Goal: Transaction & Acquisition: Purchase product/service

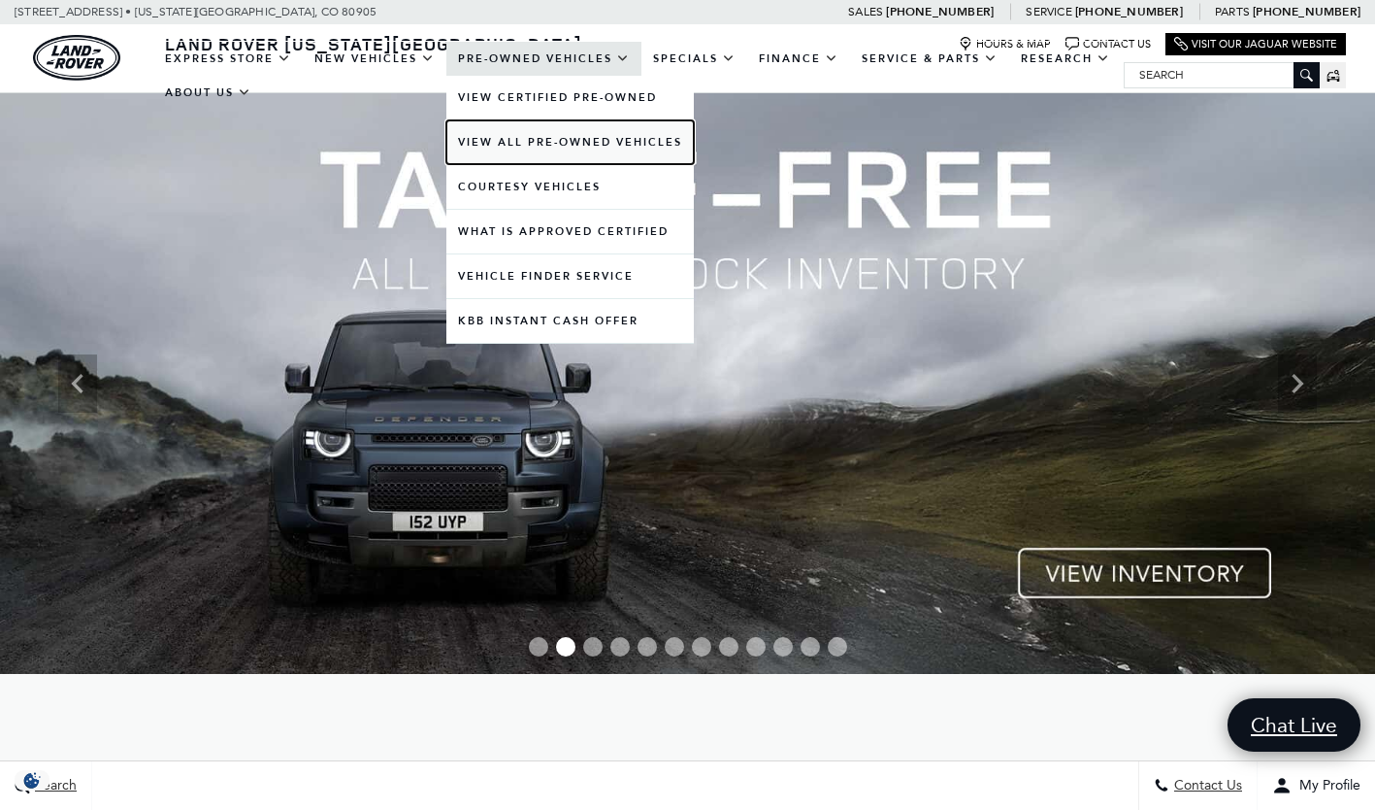
click at [610, 143] on link "View All Pre-Owned Vehicles" at bounding box center [571, 142] width 248 height 44
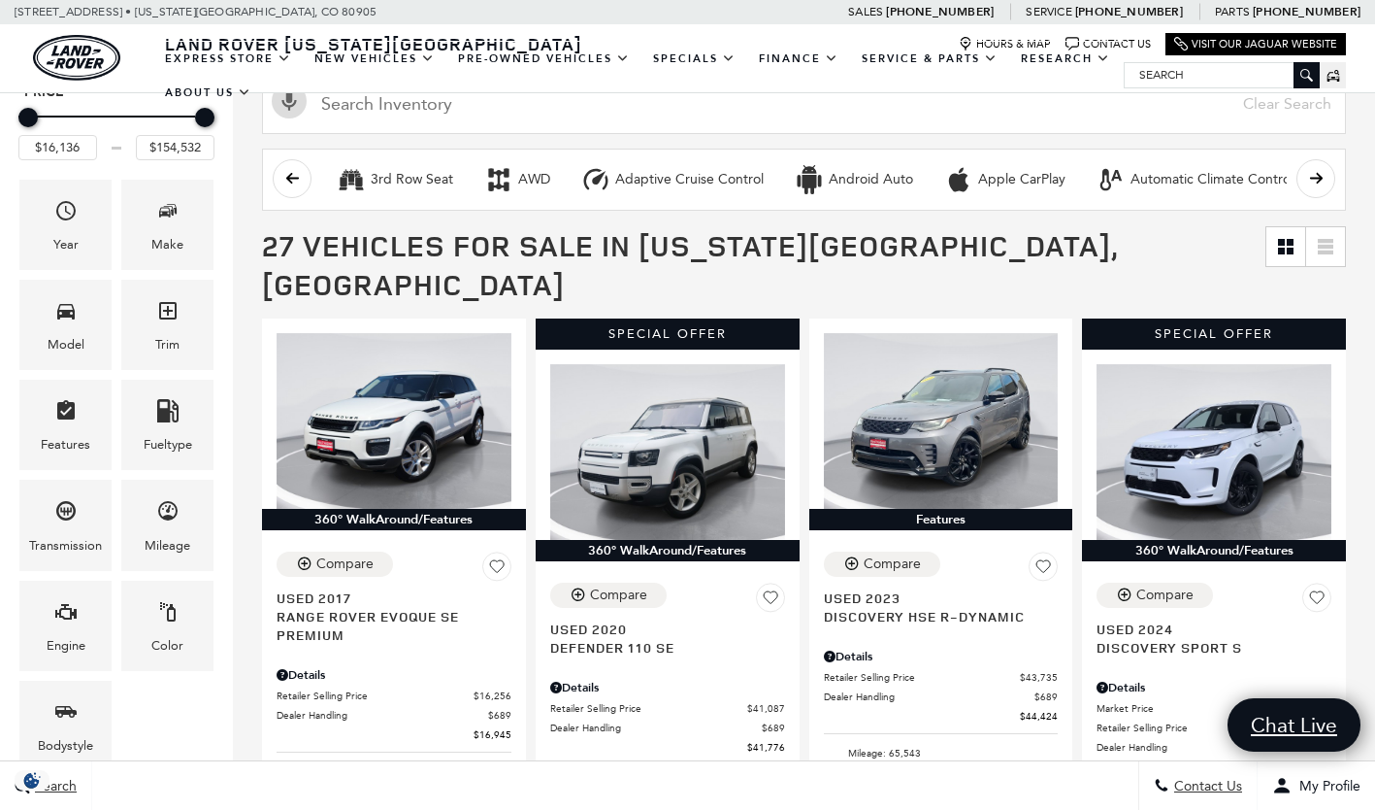
scroll to position [245, 0]
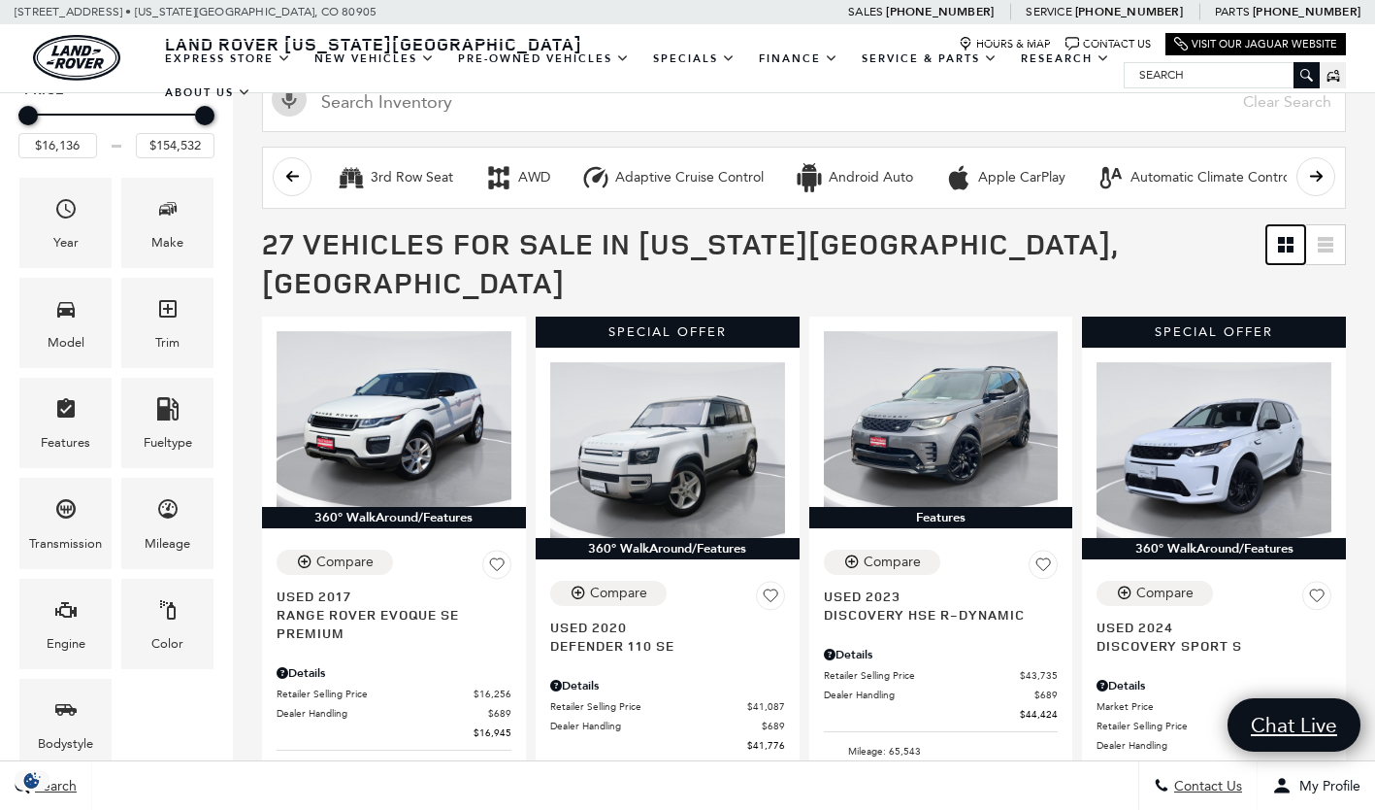
click at [1294, 245] on icon at bounding box center [1286, 245] width 16 height 16
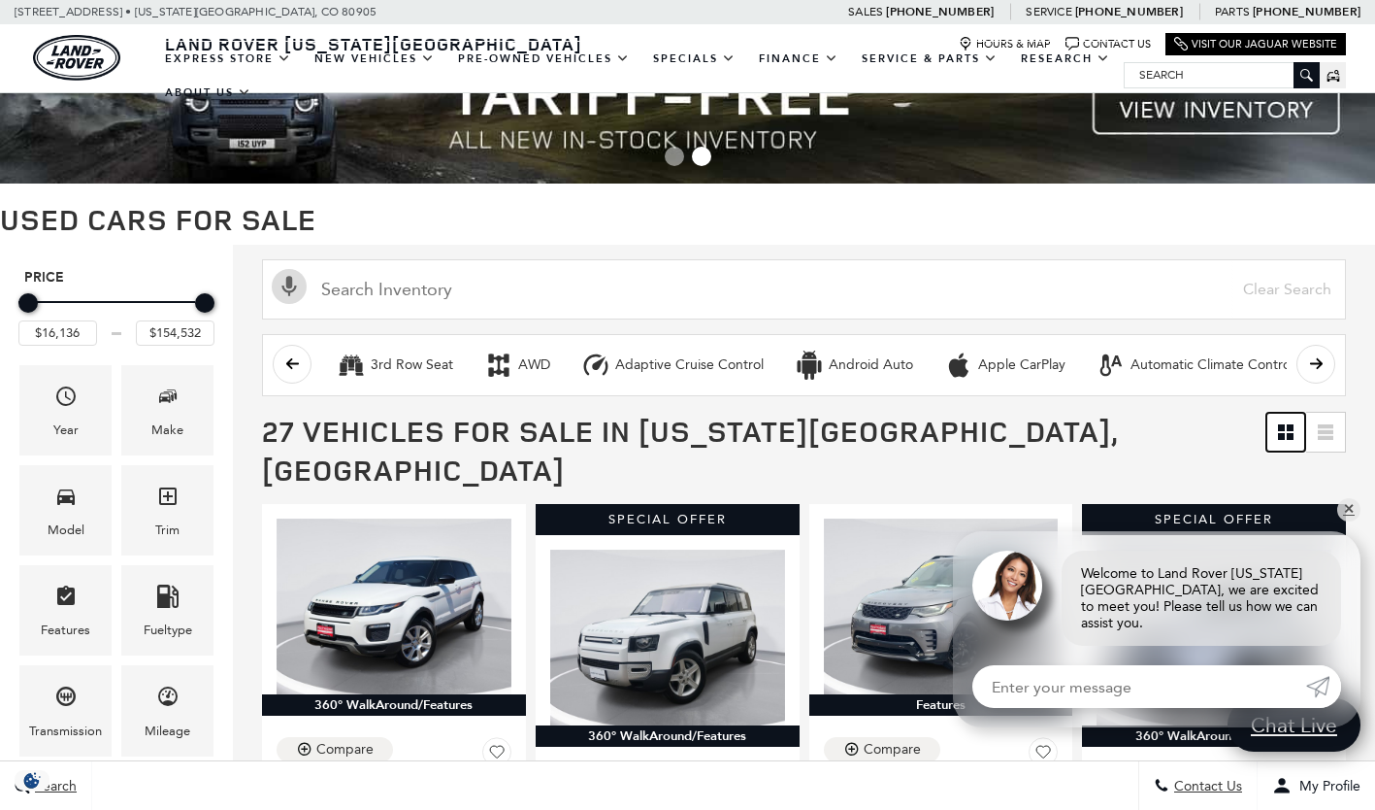
scroll to position [132, 0]
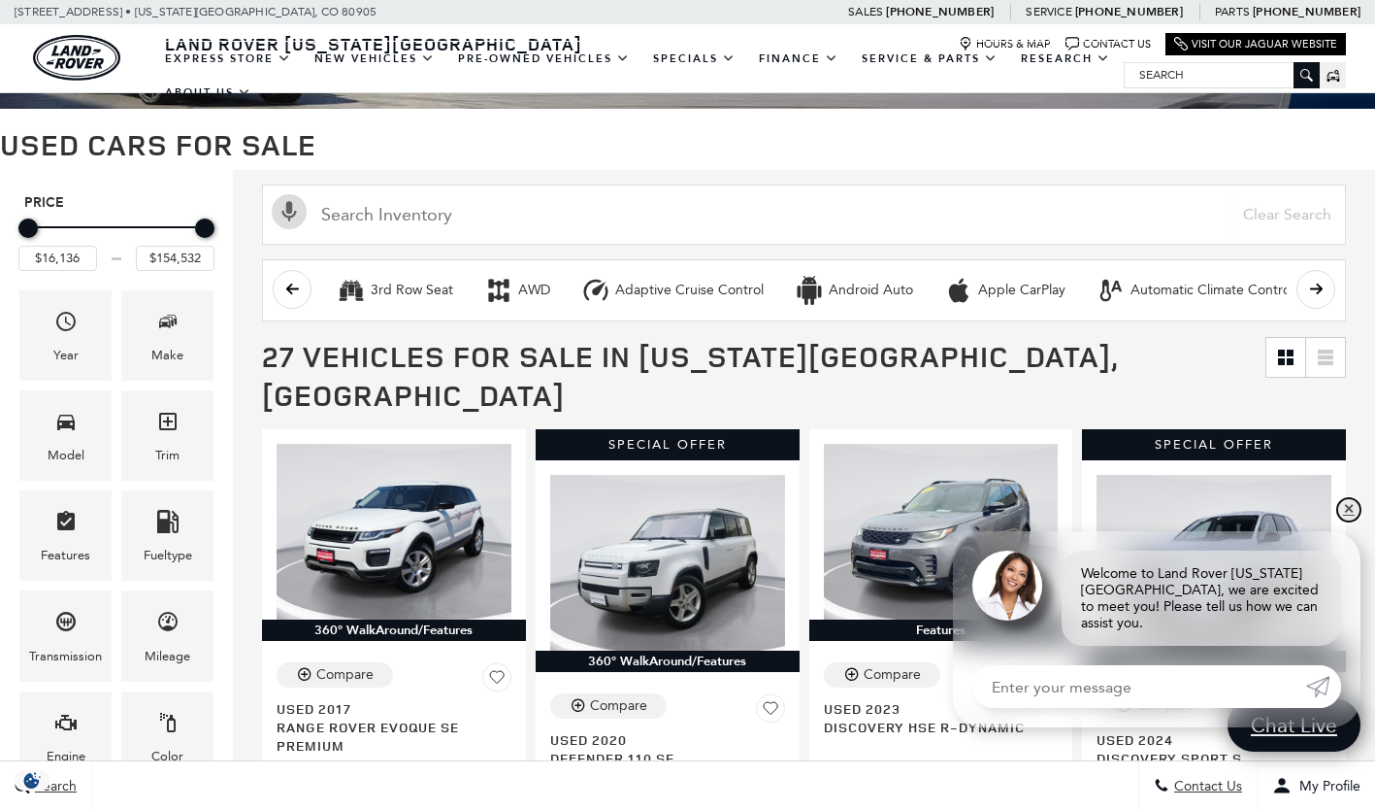
click at [1349, 521] on link "✕" at bounding box center [1349, 509] width 23 height 23
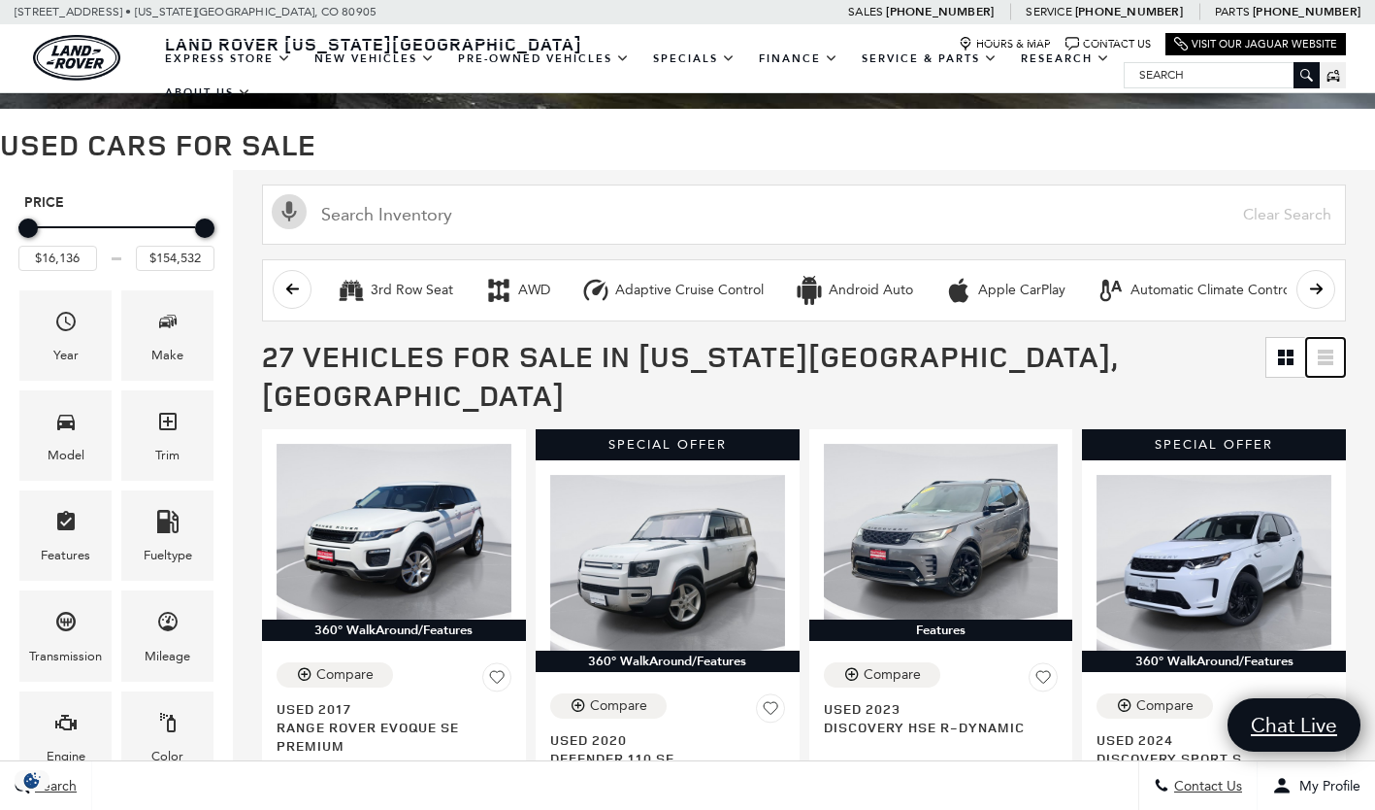
click at [1334, 351] on icon at bounding box center [1326, 351] width 16 height 4
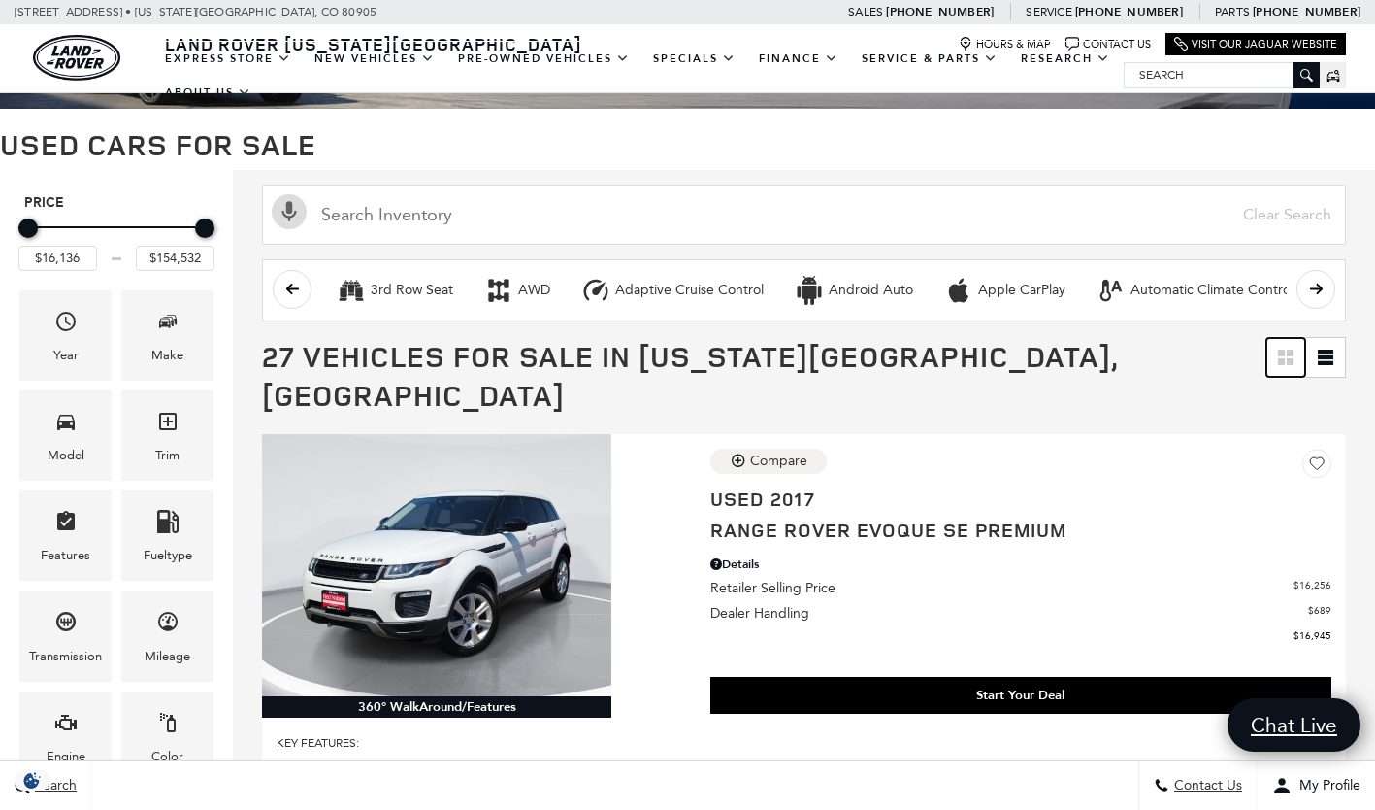
click at [1294, 356] on icon "Grid View" at bounding box center [1286, 357] width 16 height 16
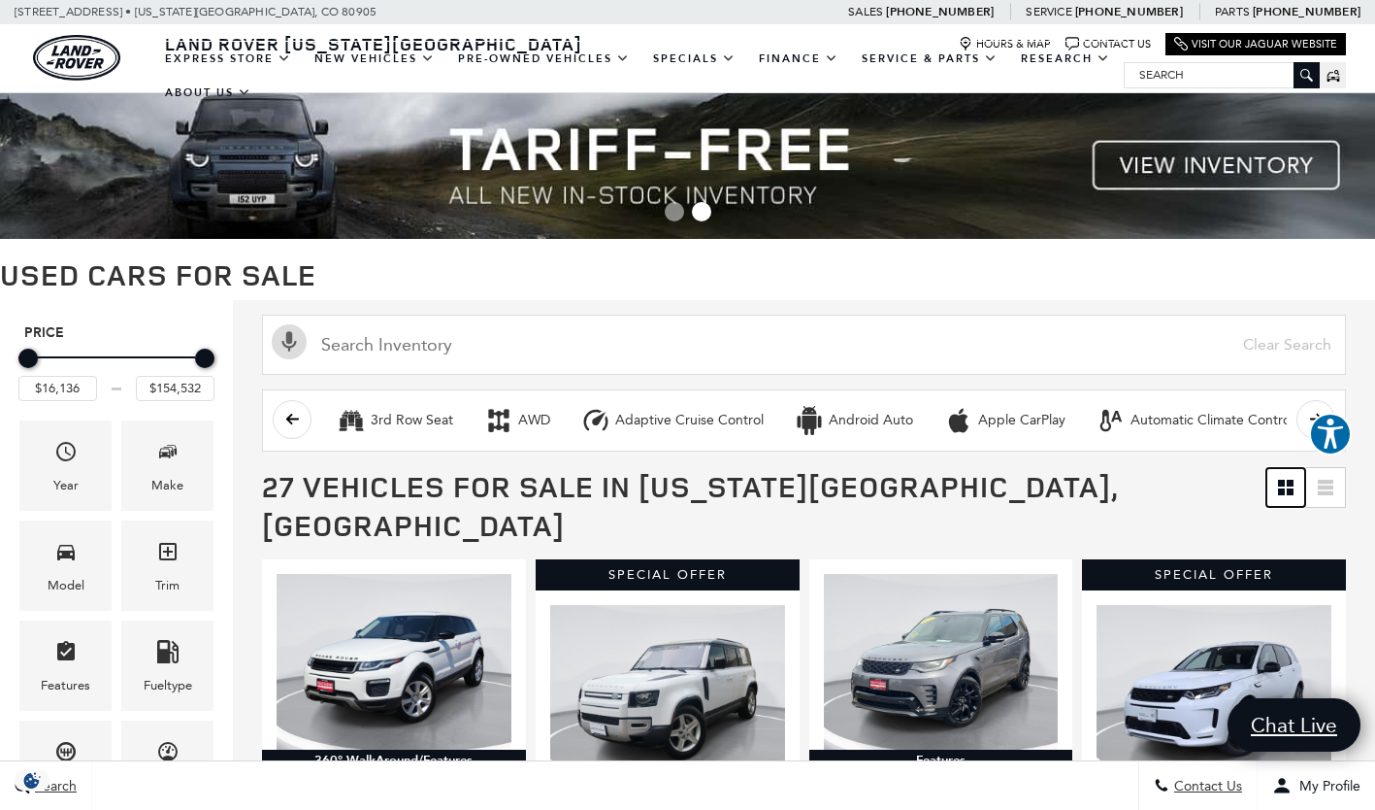
scroll to position [0, 0]
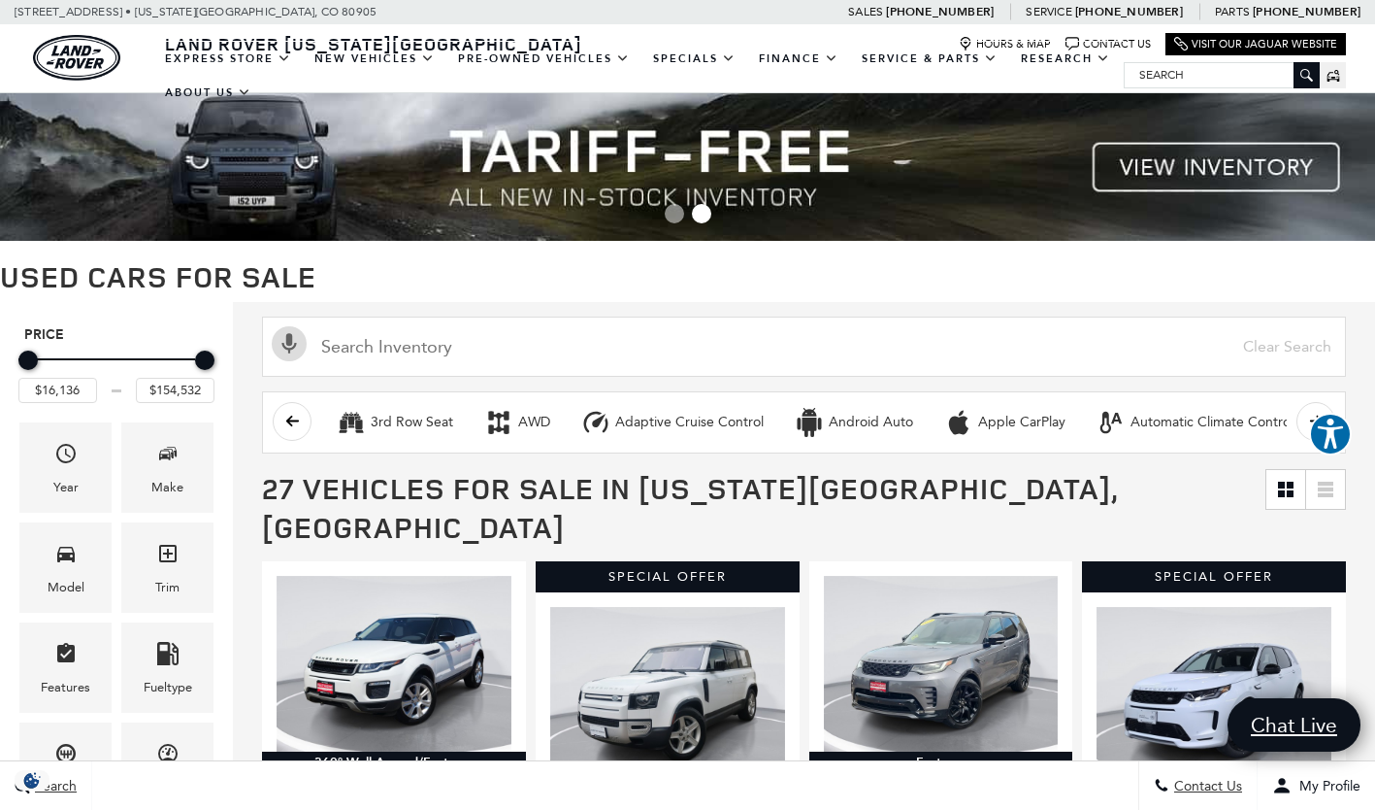
drag, startPoint x: 1367, startPoint y: 353, endPoint x: 1365, endPoint y: 293, distance: 60.2
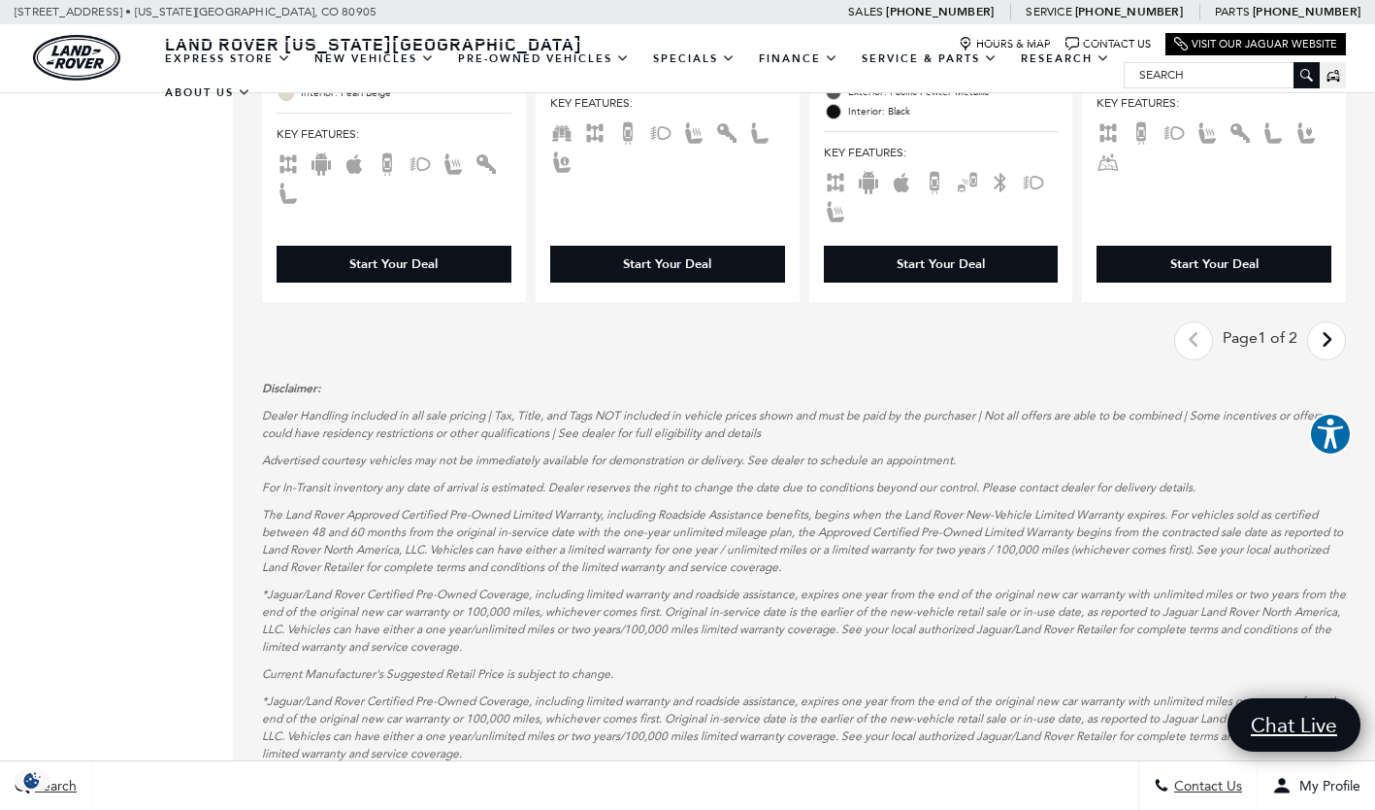
scroll to position [3973, 0]
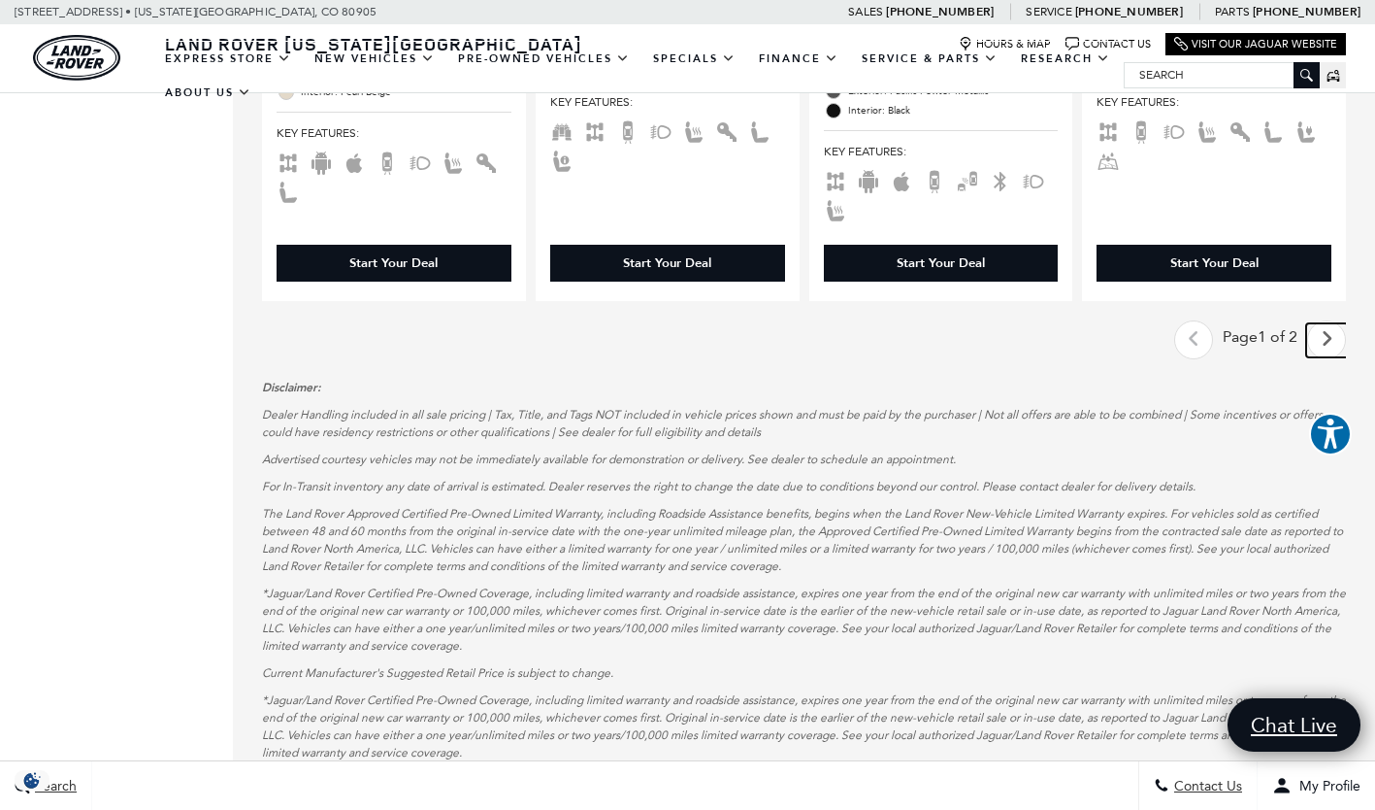
click at [1334, 323] on icon "next page" at bounding box center [1327, 338] width 13 height 31
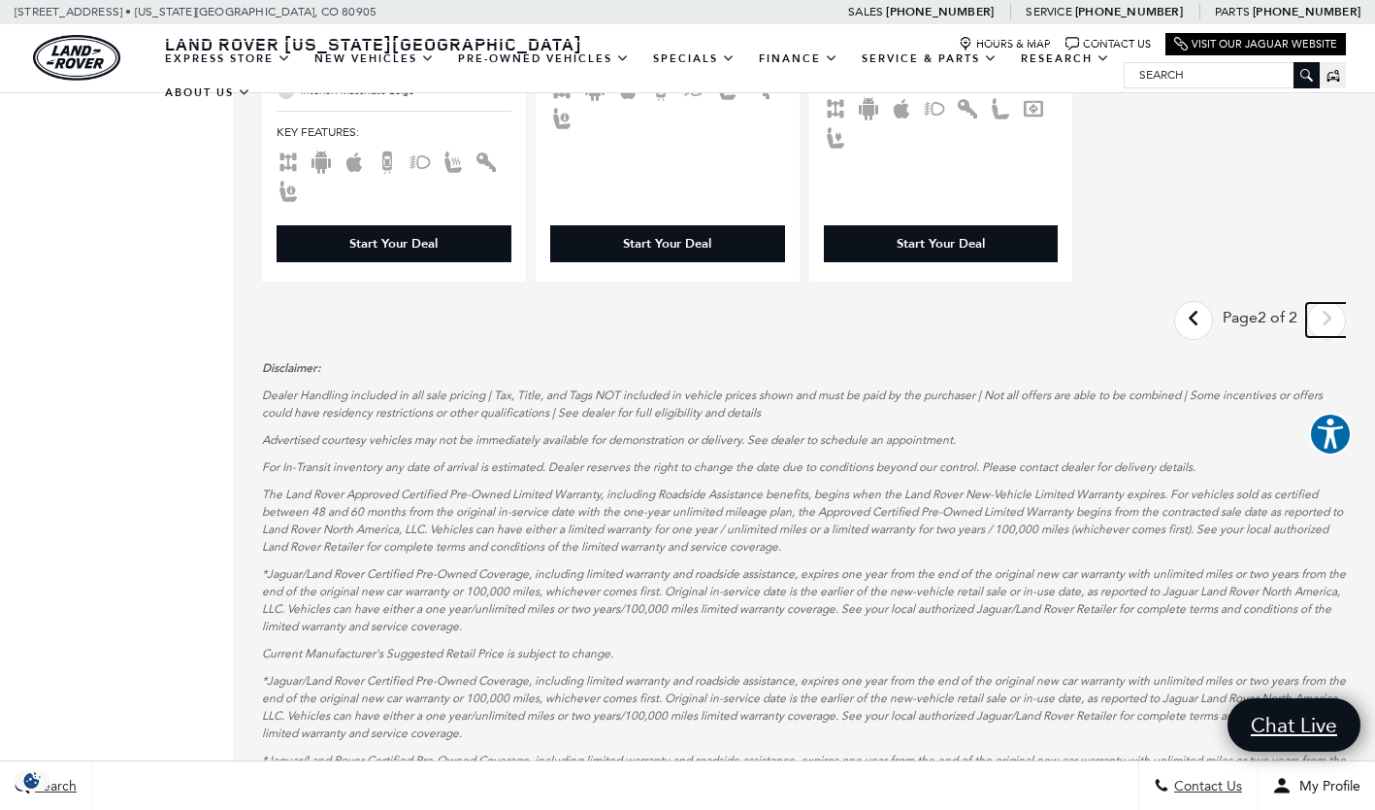
scroll to position [1649, 0]
